Goal: Information Seeking & Learning: Find specific fact

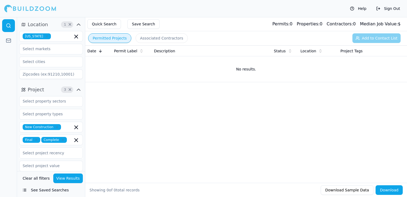
click at [45, 36] on icon "button" at bounding box center [46, 36] width 3 height 3
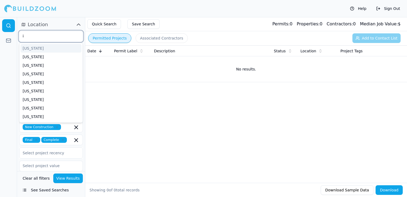
scroll to position [67, 0]
type input "il"
click at [38, 47] on div "[US_STATE]" at bounding box center [51, 48] width 61 height 9
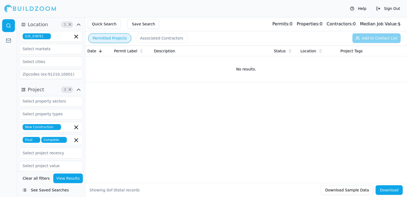
click at [128, 14] on div "Help Sign Out" at bounding box center [203, 8] width 407 height 17
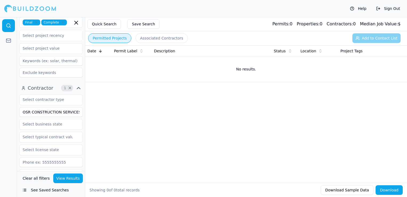
scroll to position [160, 0]
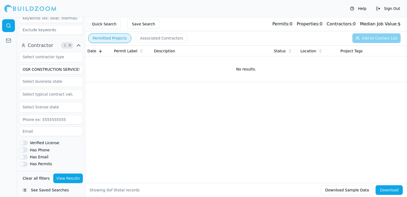
drag, startPoint x: 77, startPoint y: 69, endPoint x: 22, endPoint y: 68, distance: 54.9
click at [22, 68] on input "OSR CONSTRUCTION SERVICES" at bounding box center [51, 69] width 64 height 10
type input "AG Construction Services"
click at [68, 179] on button "View Results" at bounding box center [68, 178] width 30 height 10
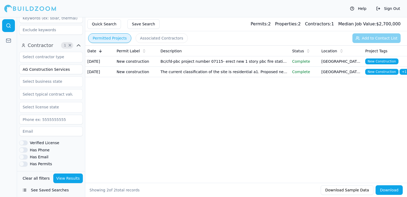
click at [203, 64] on td "Bc/cfd-pbc project number 07115- erect new 1 story pbc fire station building ec…" at bounding box center [224, 61] width 132 height 10
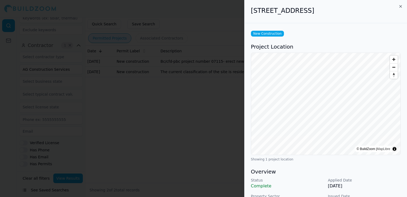
scroll to position [80, 0]
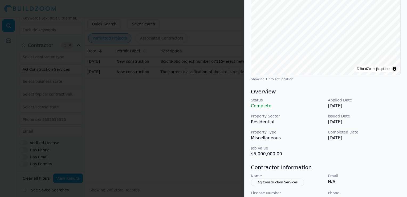
click at [214, 148] on div at bounding box center [203, 98] width 407 height 197
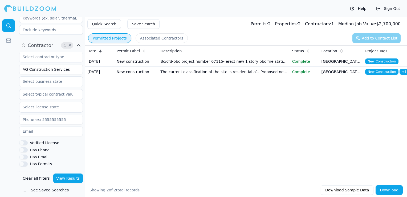
click at [201, 77] on td "The current classification of the site is residential a1. Proposed new construc…" at bounding box center [224, 72] width 132 height 10
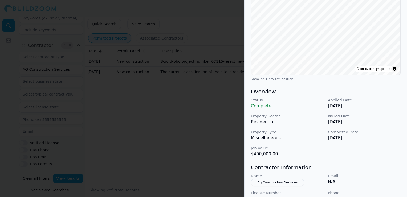
click at [108, 131] on div at bounding box center [203, 98] width 407 height 197
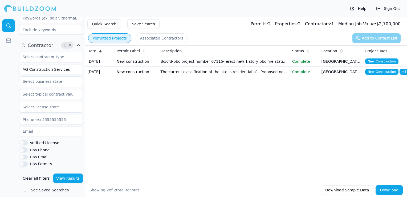
click at [245, 77] on td "The current classification of the site is residential a1. Proposed new construc…" at bounding box center [224, 72] width 132 height 10
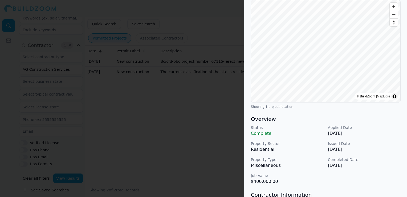
scroll to position [53, 0]
click at [227, 149] on div at bounding box center [203, 98] width 407 height 197
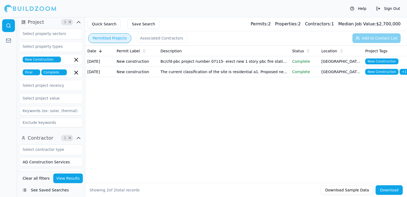
scroll to position [0, 0]
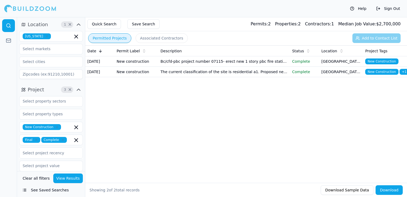
click at [46, 36] on icon "button" at bounding box center [47, 36] width 2 height 2
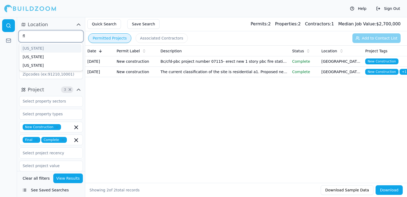
type input "flo"
click at [38, 46] on div "[US_STATE]" at bounding box center [51, 48] width 61 height 9
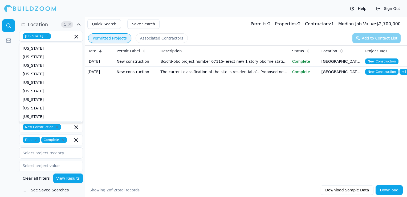
click at [139, 129] on div "Date Permit Label Description Status Location Project Tags [DATE] New construct…" at bounding box center [246, 105] width 322 height 120
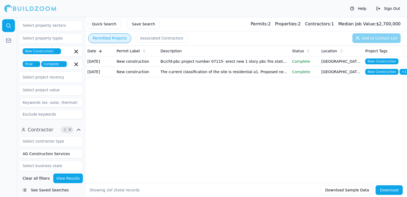
scroll to position [160, 0]
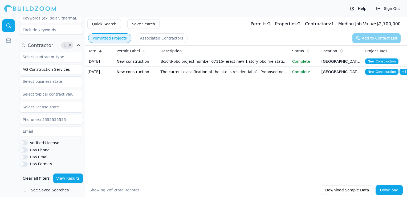
drag, startPoint x: 68, startPoint y: 71, endPoint x: -1, endPoint y: 70, distance: 69.0
click at [0, 70] on html "Help Sign Out Location 1 × [US_STATE] Project 3 × New Construction Final Comple…" at bounding box center [203, 98] width 407 height 197
type input "PEDREIRAS INC"
click at [75, 178] on button "View Results" at bounding box center [68, 178] width 30 height 10
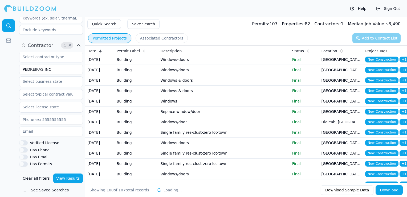
scroll to position [384, 0]
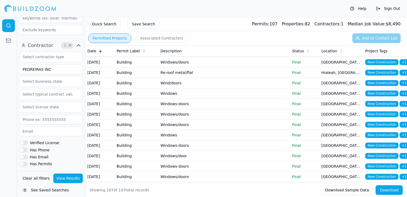
click at [206, 26] on td "Single family res-clust-zero lot-town" at bounding box center [224, 20] width 132 height 10
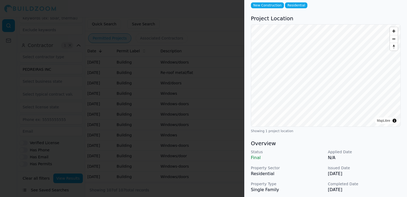
scroll to position [80, 0]
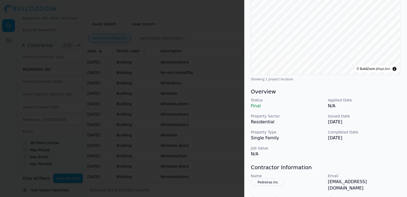
click at [208, 135] on div at bounding box center [203, 98] width 407 height 197
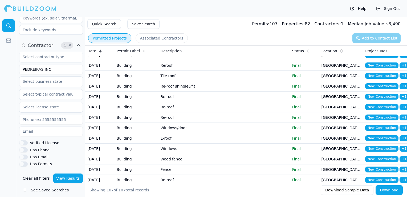
scroll to position [0, 0]
